Goal: Task Accomplishment & Management: Manage account settings

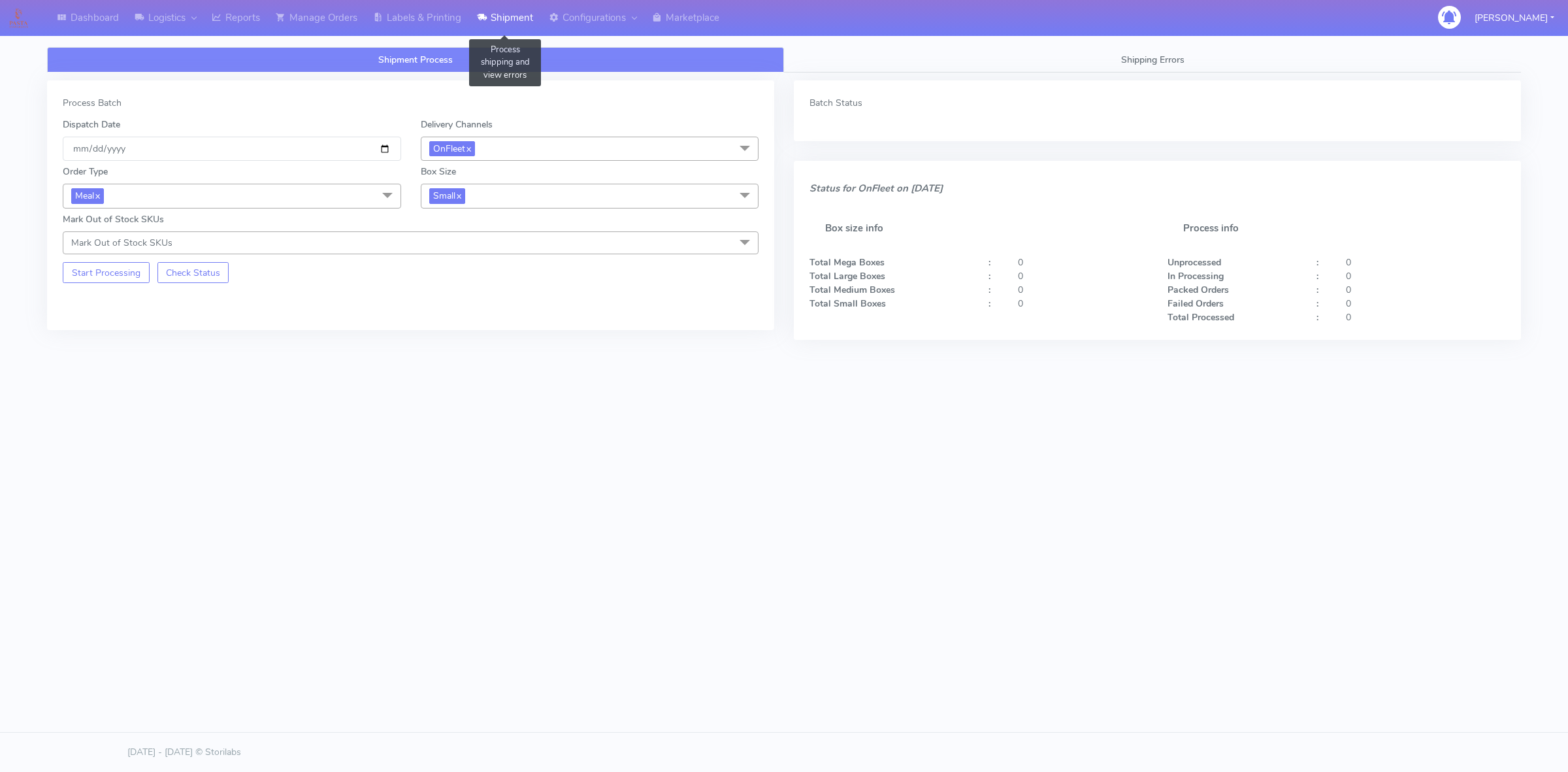
click at [497, 23] on link "Shipment" at bounding box center [505, 18] width 72 height 36
click at [115, 266] on button "Start Processing" at bounding box center [106, 272] width 87 height 21
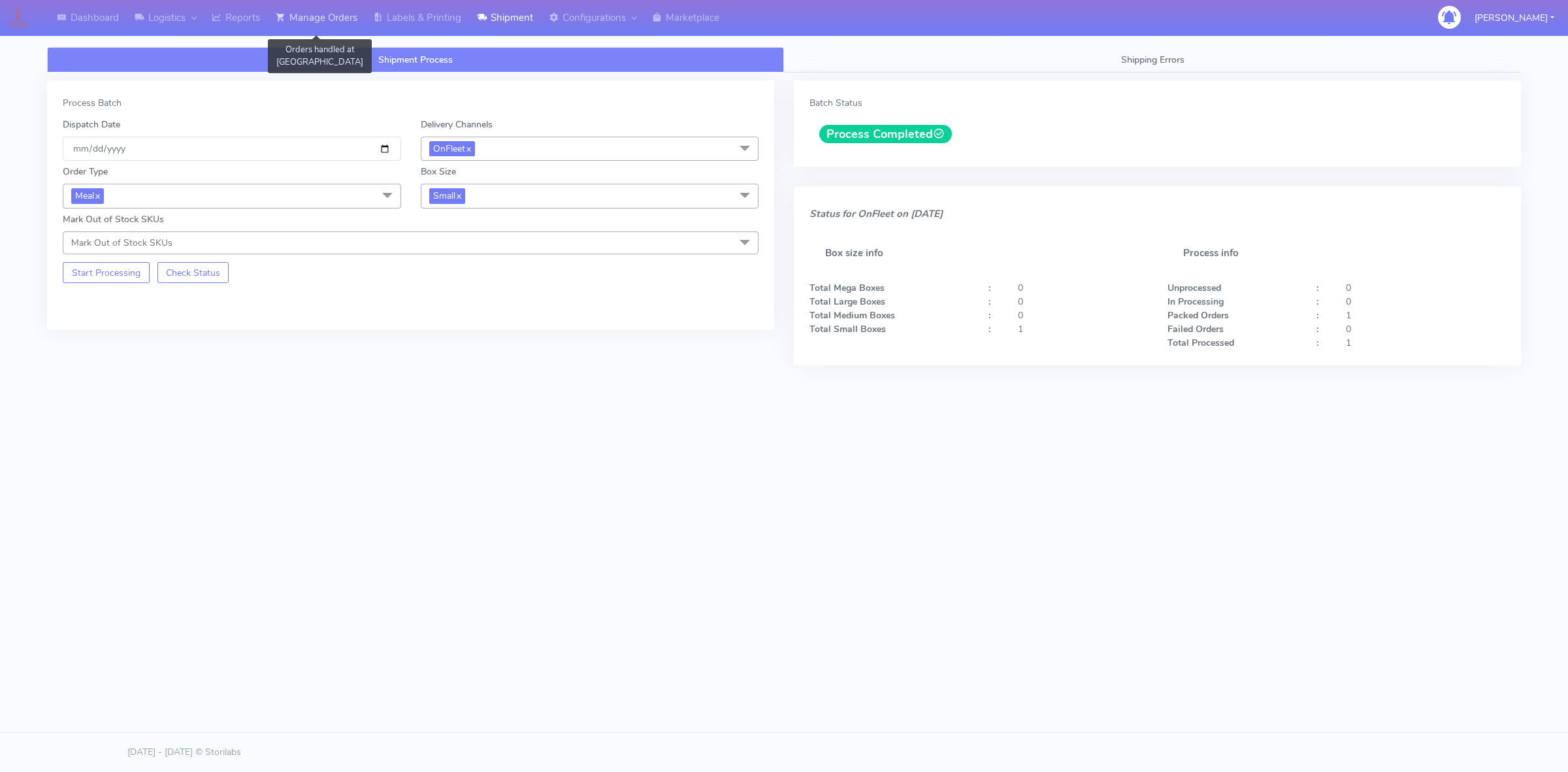
click at [340, 23] on link "Manage Orders" at bounding box center [317, 18] width 97 height 36
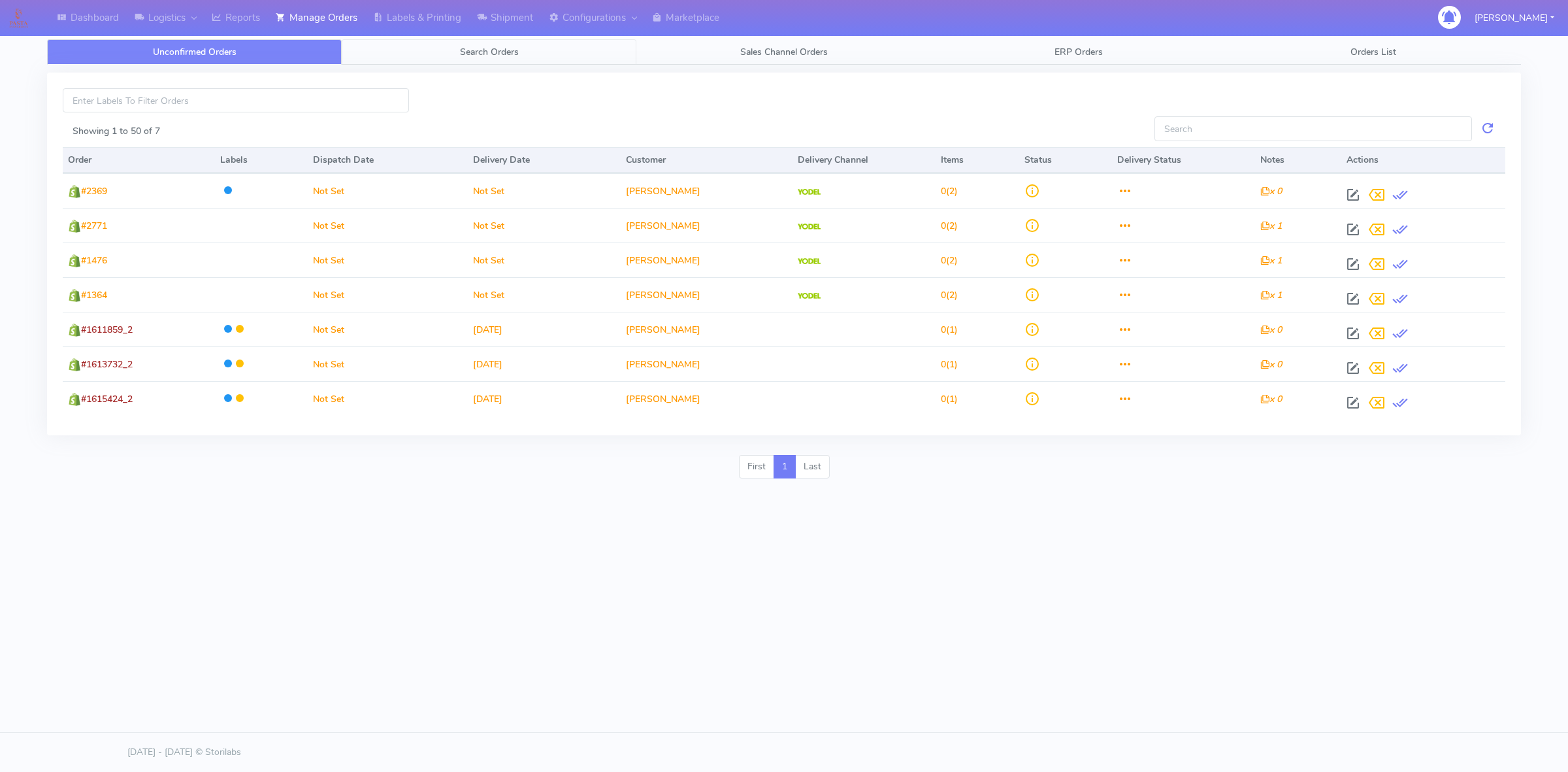
click at [521, 59] on link "Search Orders" at bounding box center [489, 51] width 295 height 25
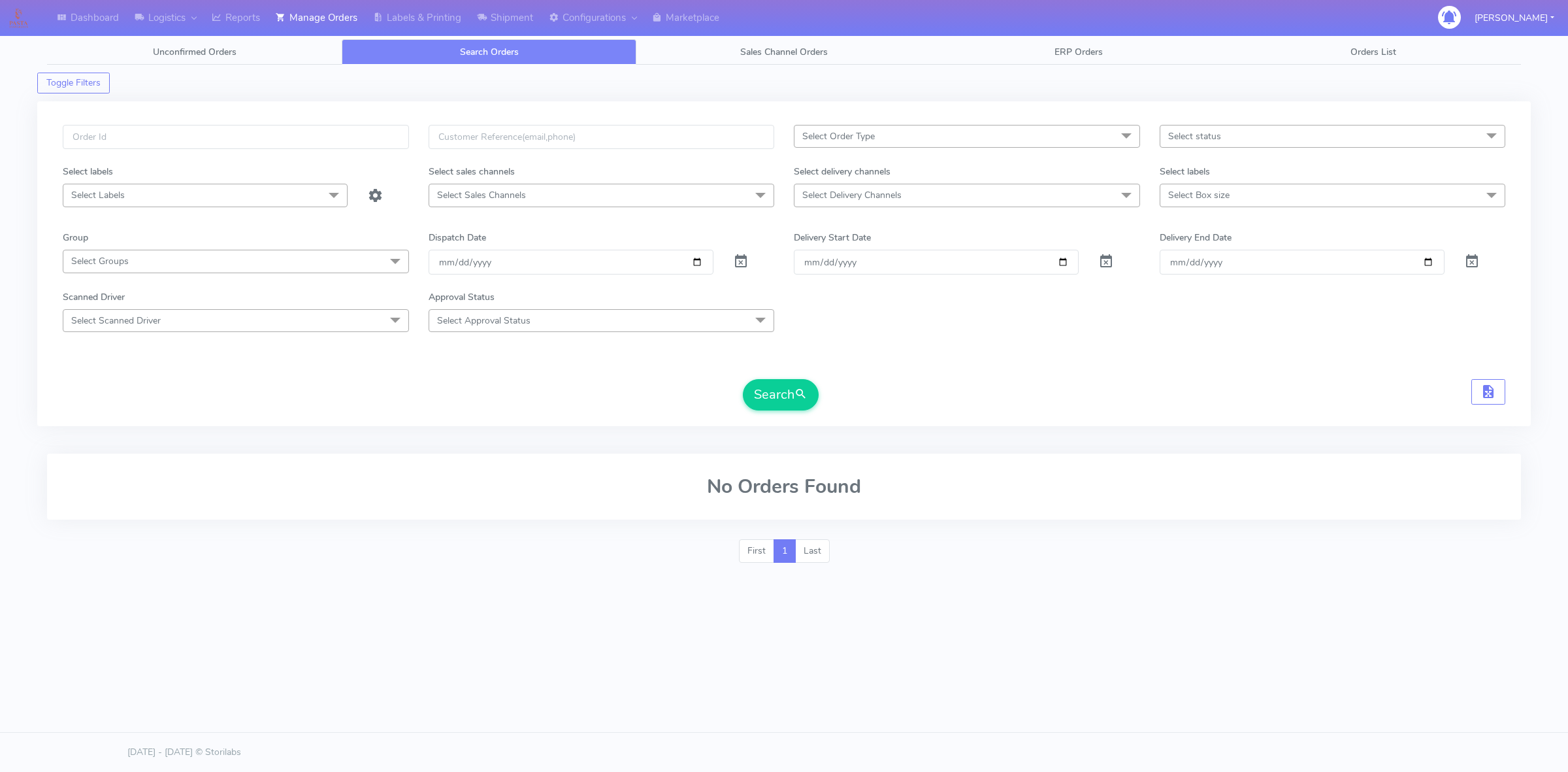
click at [331, 150] on div at bounding box center [235, 145] width 366 height 40
click at [330, 136] on input "text" at bounding box center [236, 137] width 346 height 25
paste input "#1617491_1"
type input "#1617491_1"
click at [745, 258] on span at bounding box center [741, 264] width 15 height 12
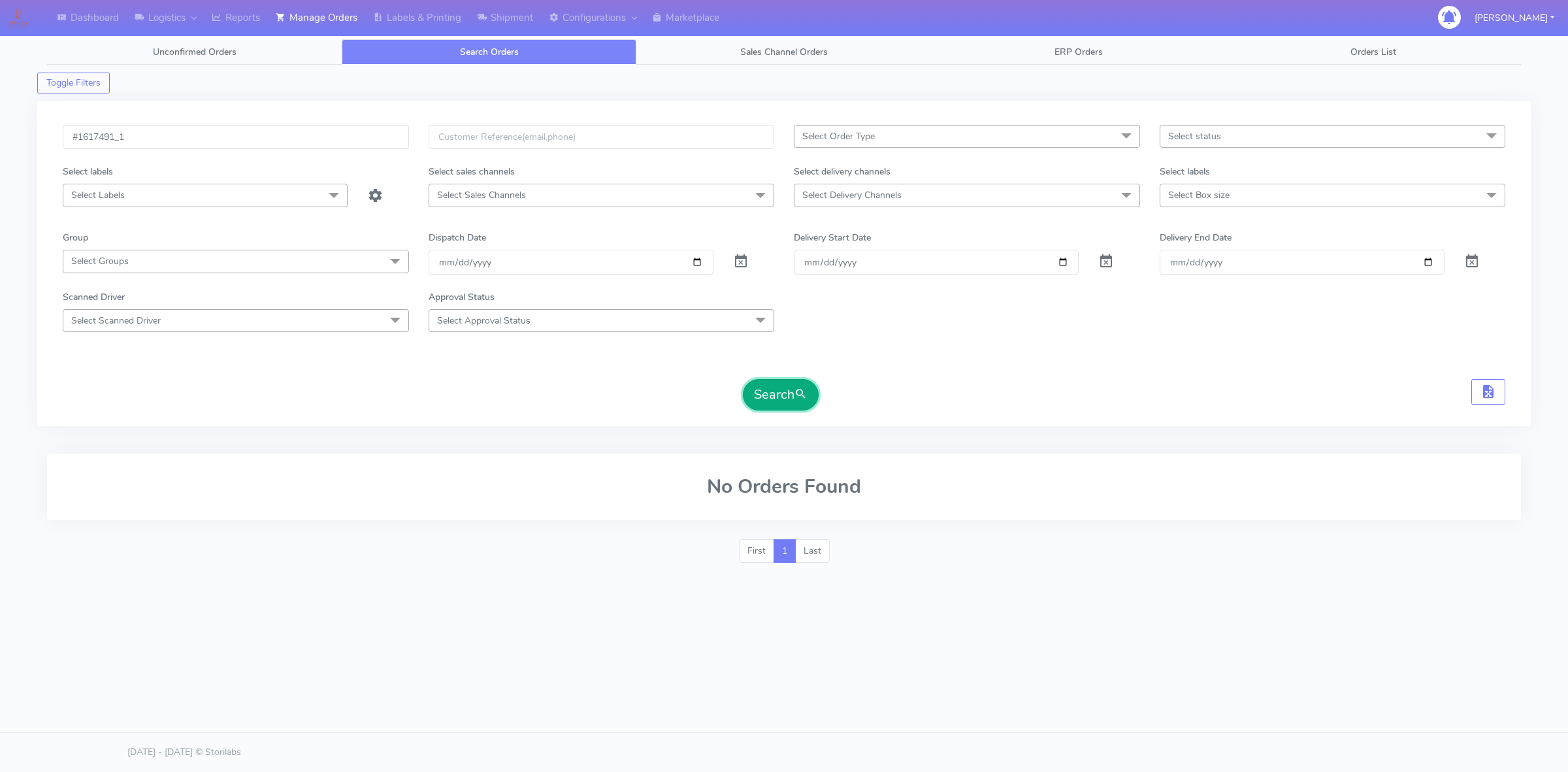
click at [808, 402] on span "submit" at bounding box center [801, 394] width 13 height 18
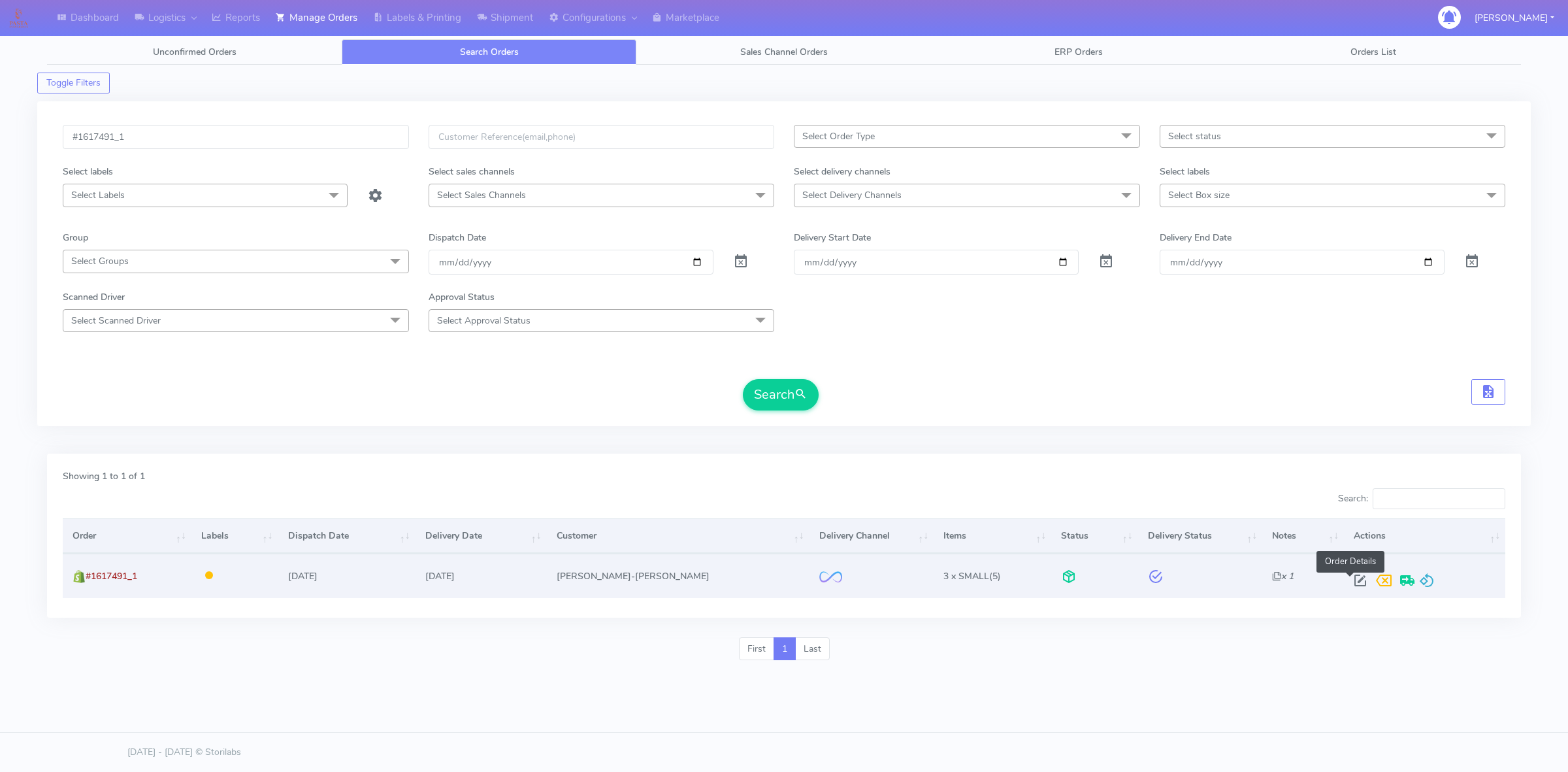
click at [1349, 579] on span at bounding box center [1360, 583] width 24 height 12
select select "2"
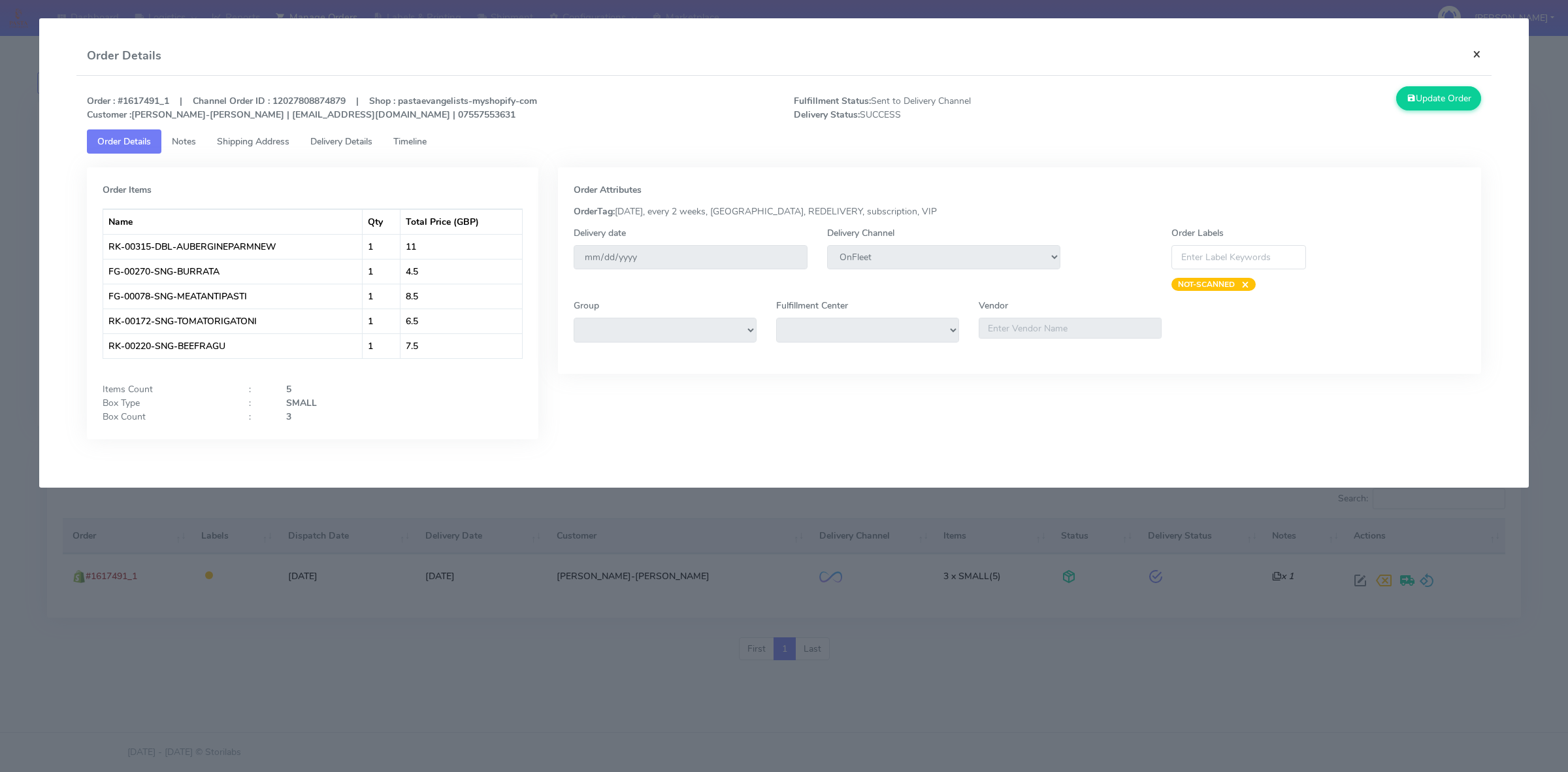
click at [1484, 55] on button "×" at bounding box center [1477, 54] width 29 height 34
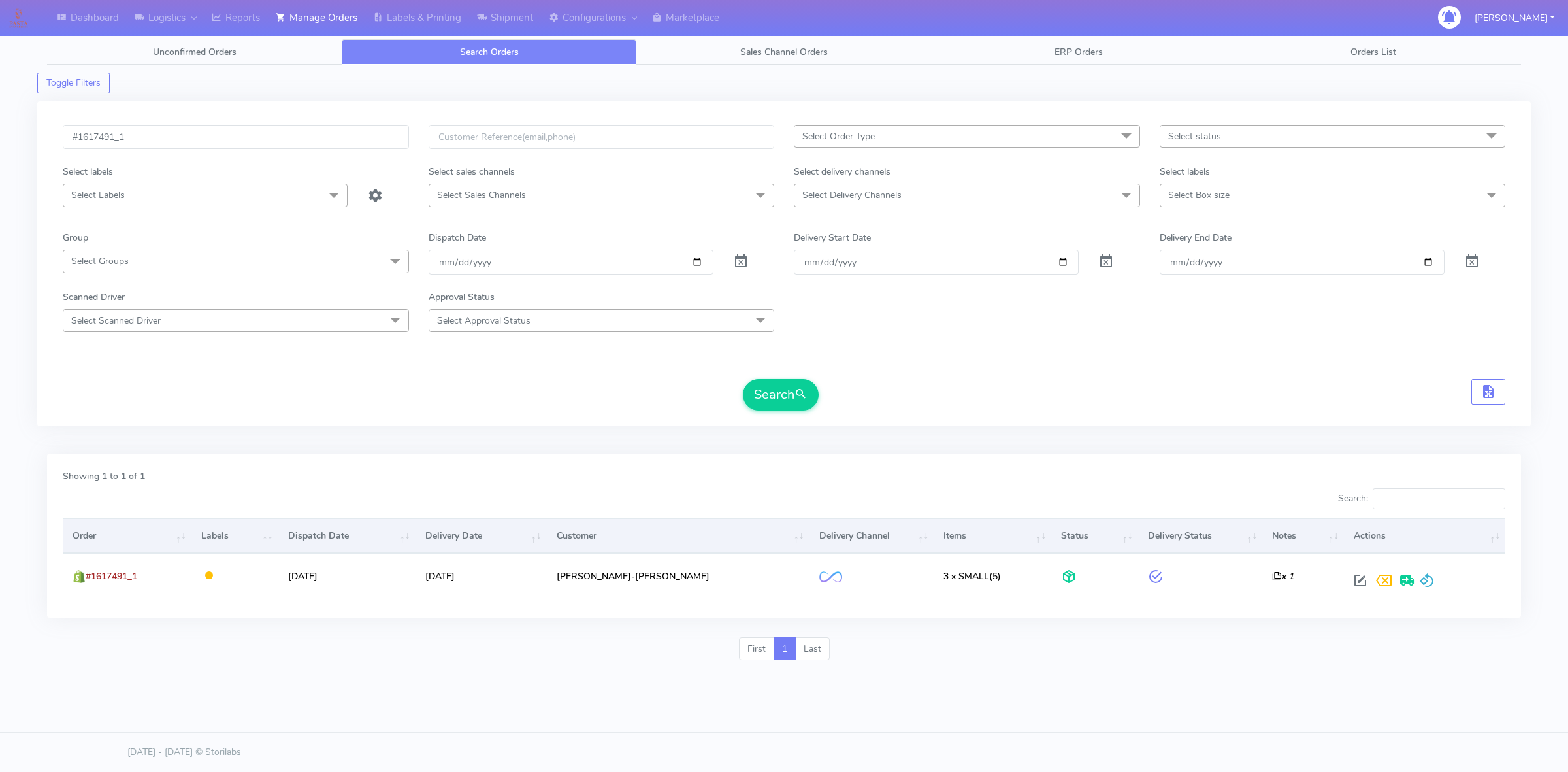
click at [543, 426] on div "#1617491_1 Select Order Type Select All MEALS ATAVI One Off Pasta Club Gift Kit…" at bounding box center [784, 264] width 1494 height 325
